Goal: Task Accomplishment & Management: Manage account settings

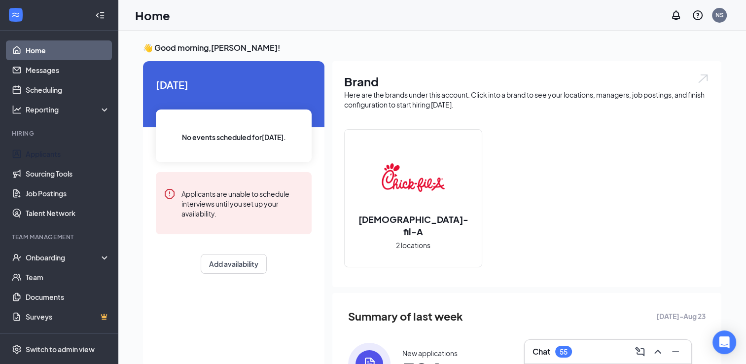
click at [46, 155] on link "Applicants" at bounding box center [68, 154] width 84 height 20
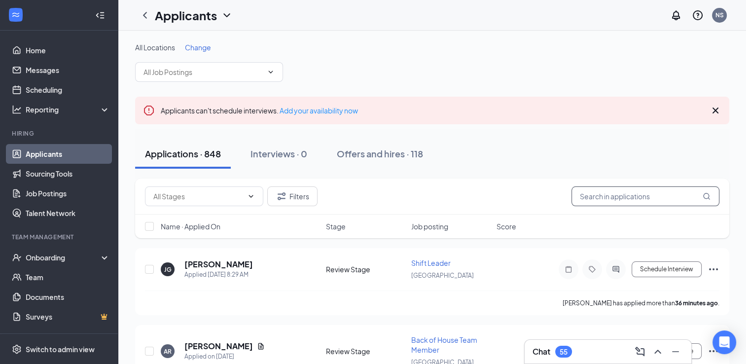
click at [645, 198] on input "text" at bounding box center [645, 196] width 148 height 20
type input "[PERSON_NAME]"
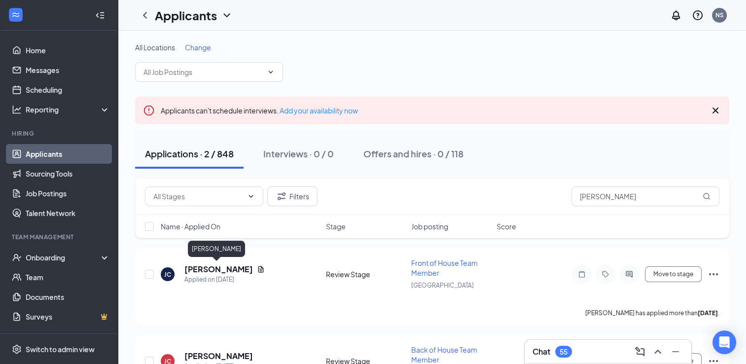
click at [204, 264] on h5 "[PERSON_NAME]" at bounding box center [218, 269] width 68 height 11
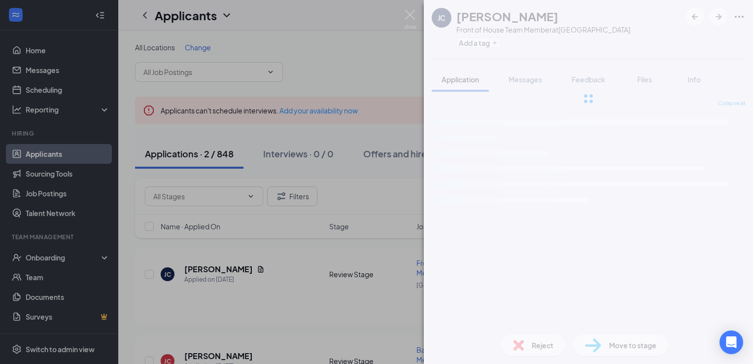
click at [204, 263] on div "[PERSON_NAME] Front of House Team Member at [GEOGRAPHIC_DATA] Add a tag Applica…" at bounding box center [376, 182] width 753 height 364
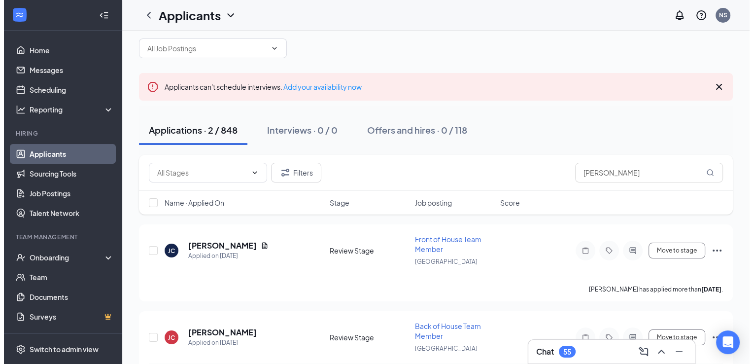
scroll to position [22, 0]
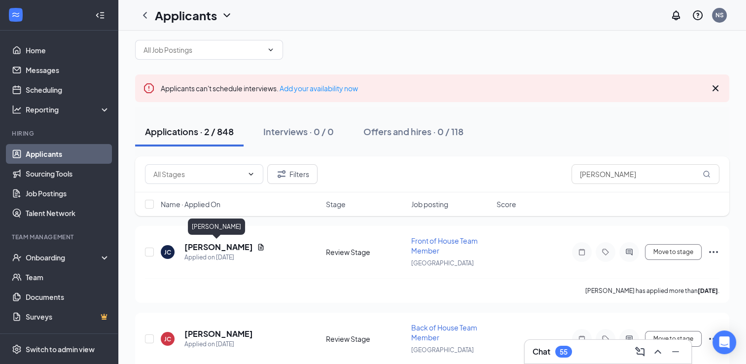
click at [229, 243] on h5 "[PERSON_NAME]" at bounding box center [218, 246] width 68 height 11
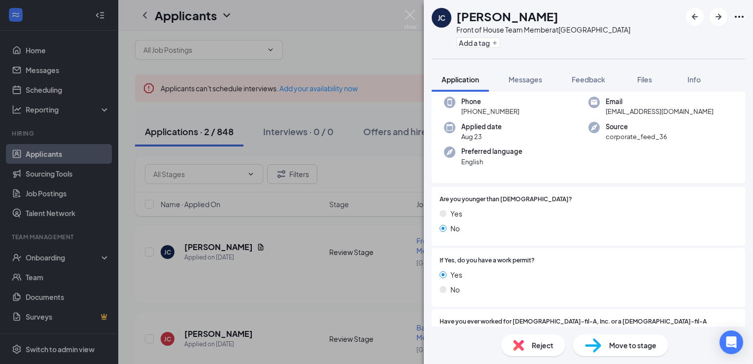
scroll to position [47, 0]
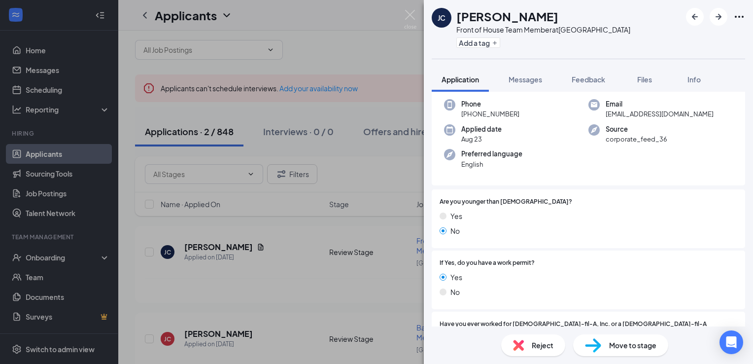
click at [724, 144] on div "Phone [PHONE_NUMBER] Email [EMAIL_ADDRESS][DOMAIN_NAME] Applied date [DATE] Sou…" at bounding box center [588, 137] width 313 height 98
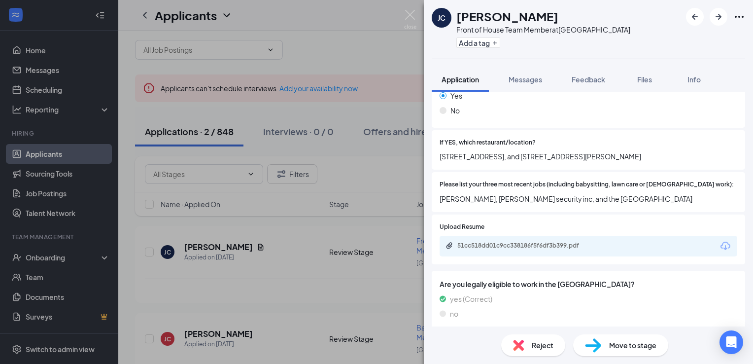
scroll to position [300, 0]
